Goal: Information Seeking & Learning: Learn about a topic

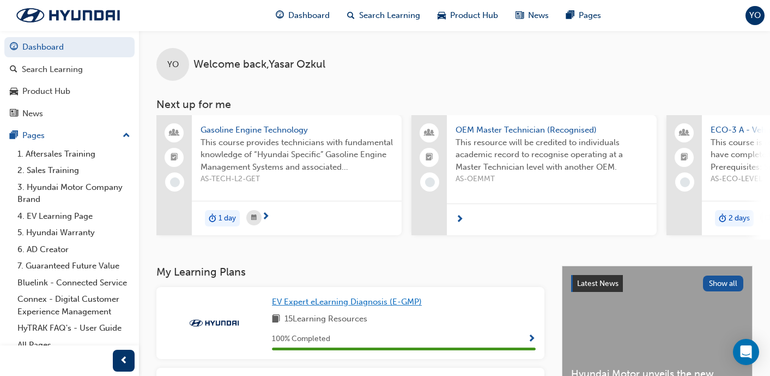
click at [369, 303] on span "EV Expert eLearning Diagnosis (E-GMP)" at bounding box center [347, 302] width 150 height 10
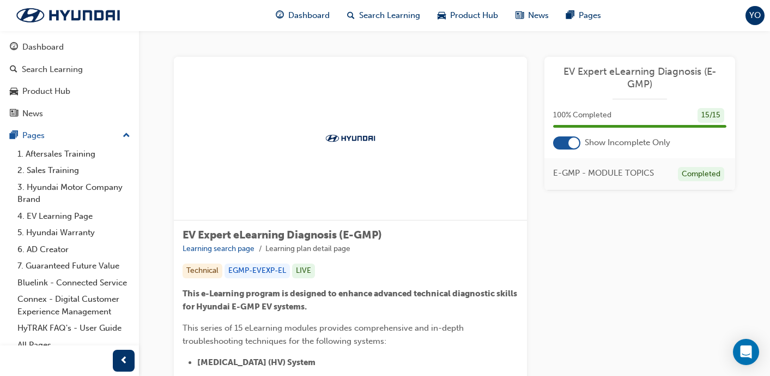
click at [577, 135] on div "100 % Completed 15 / 15" at bounding box center [640, 122] width 191 height 28
click at [570, 143] on div at bounding box center [574, 142] width 11 height 11
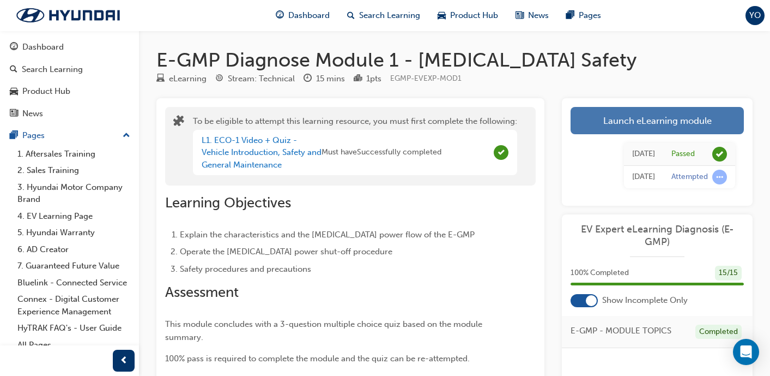
click at [611, 119] on link "Launch eLearning module" at bounding box center [657, 120] width 173 height 27
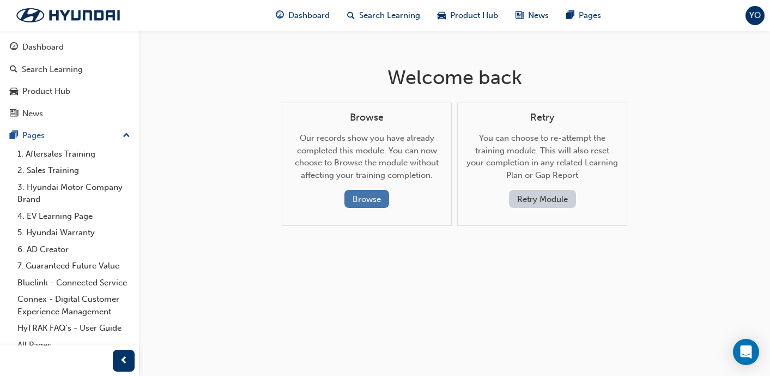
click at [365, 204] on button "Browse" at bounding box center [367, 199] width 45 height 18
